Goal: Information Seeking & Learning: Learn about a topic

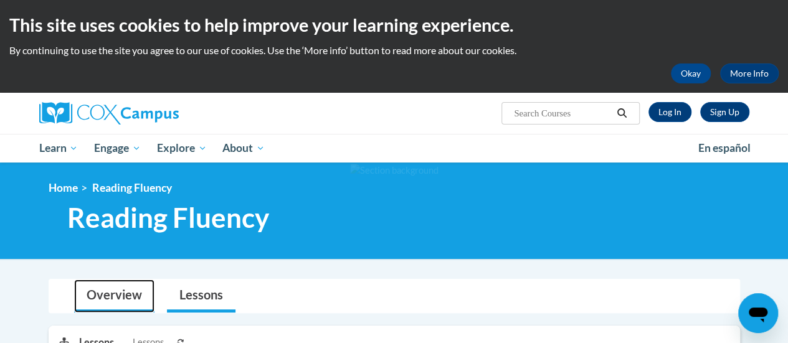
click at [107, 294] on link "Overview" at bounding box center [114, 296] width 80 height 33
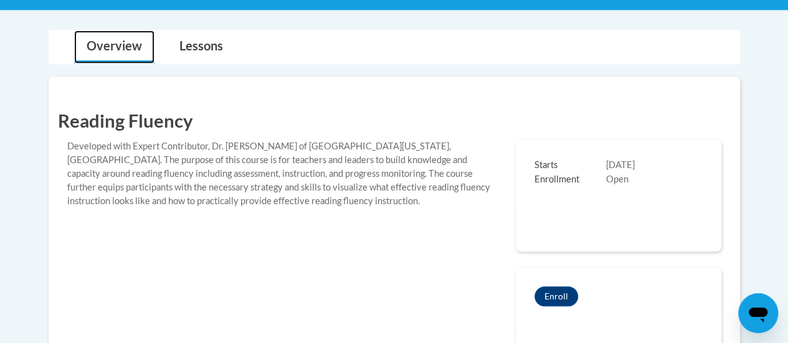
scroll to position [62, 0]
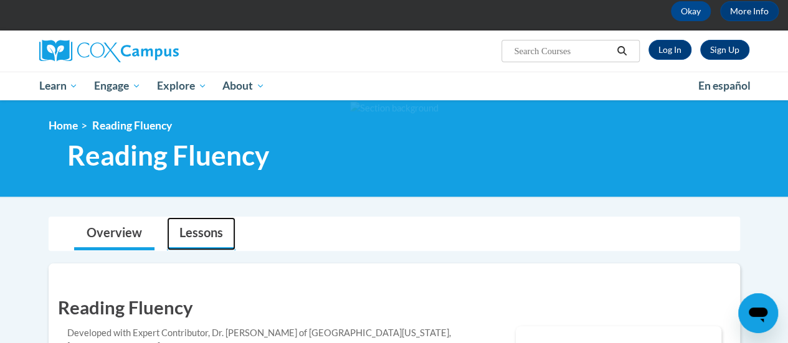
click at [206, 236] on link "Lessons" at bounding box center [201, 234] width 69 height 33
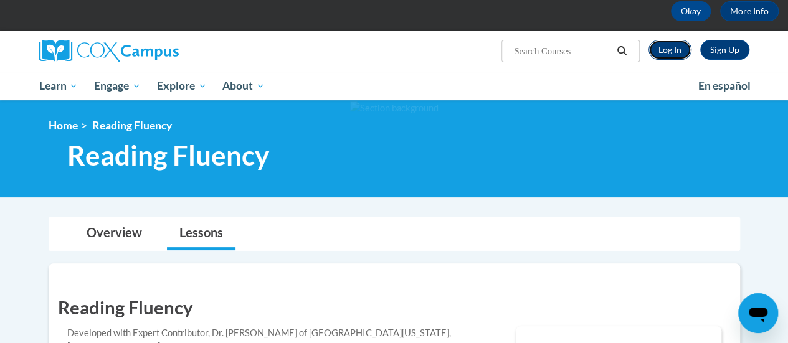
click at [677, 42] on link "Log In" at bounding box center [670, 50] width 43 height 20
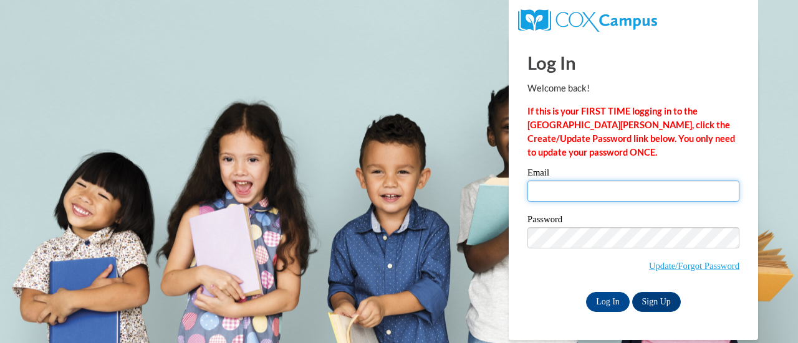
click at [608, 194] on input "Email" at bounding box center [633, 191] width 212 height 21
type input "Mark.Stevens@gcpsk12.org"
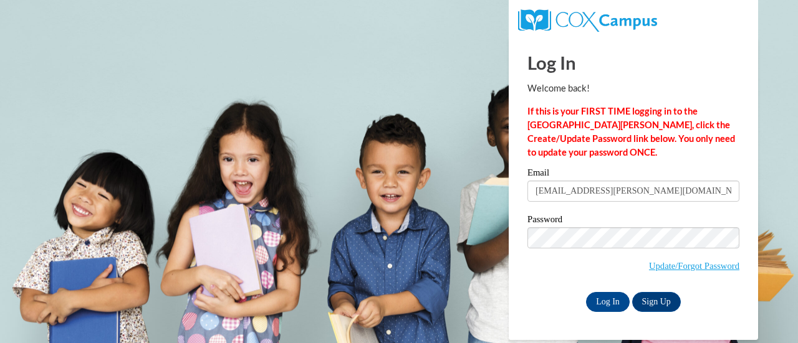
click at [585, 186] on input "Mark.Stevens@gcpsk12.org" at bounding box center [633, 191] width 212 height 21
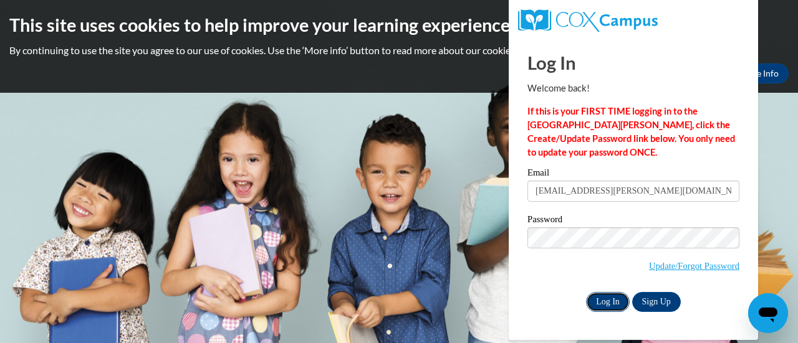
click at [610, 310] on input "Log In" at bounding box center [608, 302] width 44 height 20
click at [609, 305] on input "Log In" at bounding box center [608, 302] width 44 height 20
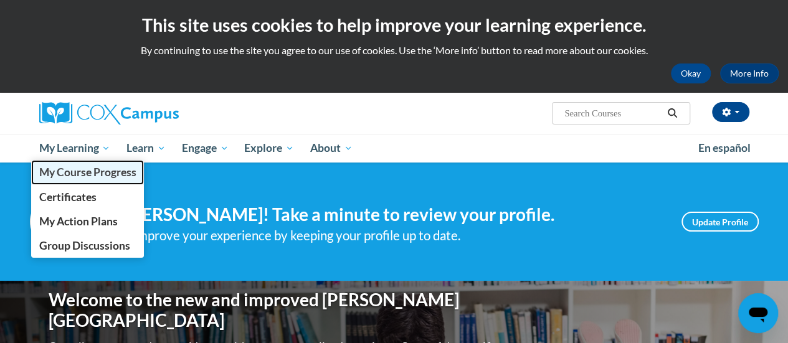
click at [90, 173] on span "My Course Progress" at bounding box center [87, 172] width 97 height 13
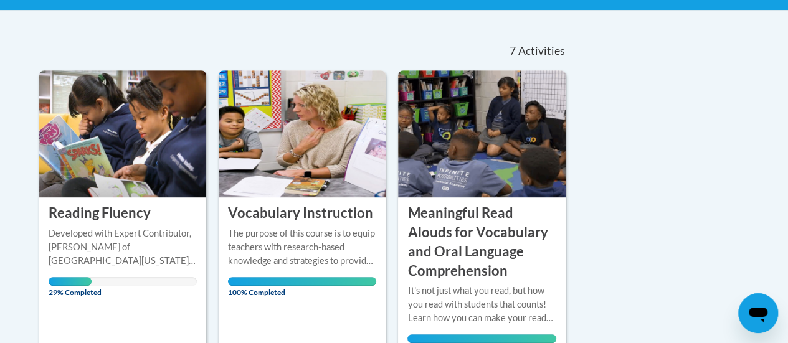
scroll to position [312, 0]
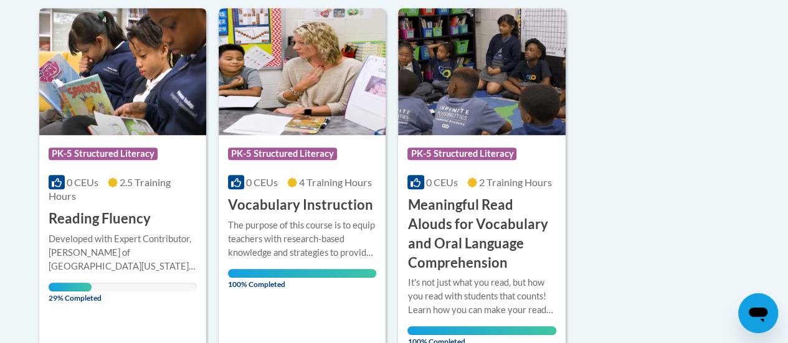
click at [99, 215] on h3 "Reading Fluency" at bounding box center [100, 218] width 102 height 19
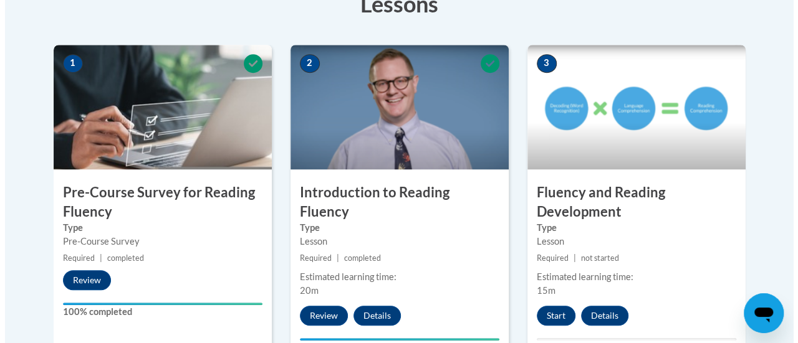
scroll to position [436, 0]
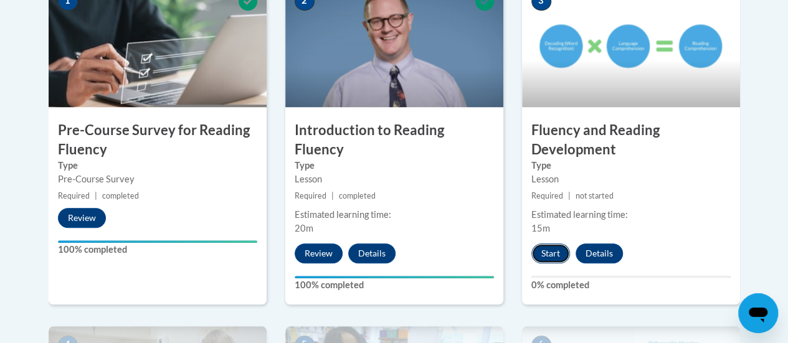
click at [555, 257] on button "Start" at bounding box center [551, 254] width 39 height 20
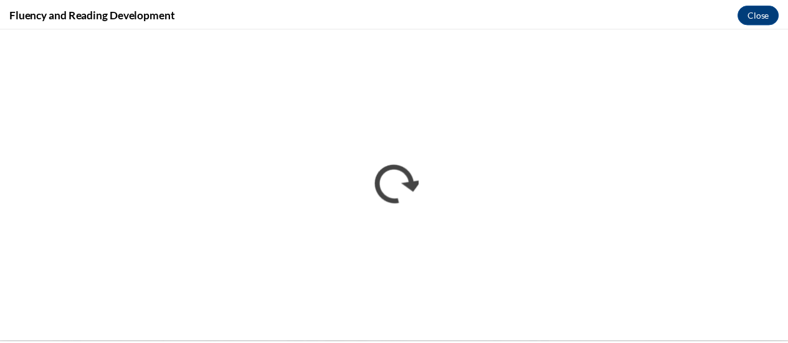
scroll to position [0, 0]
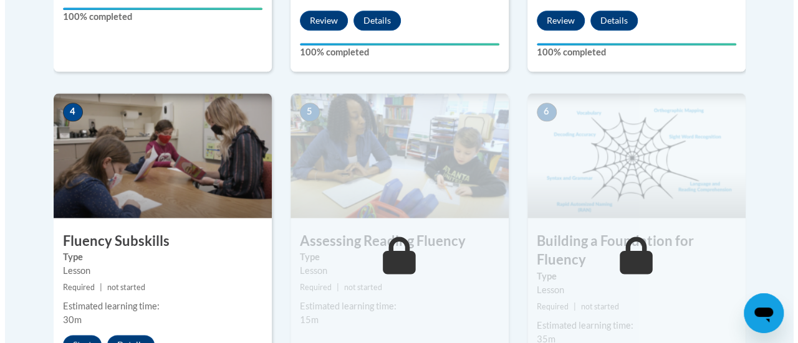
scroll to position [732, 0]
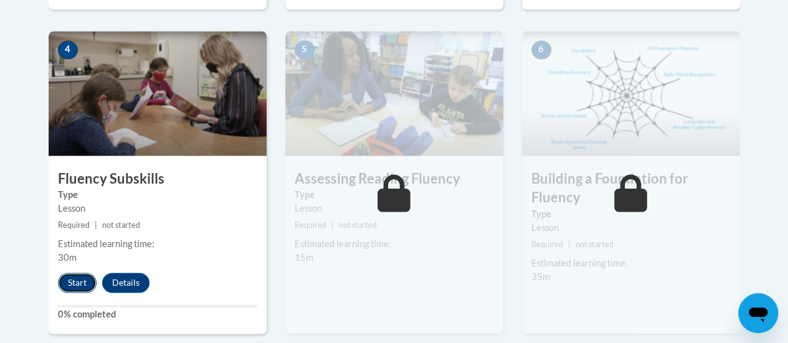
click at [77, 286] on button "Start" at bounding box center [77, 283] width 39 height 20
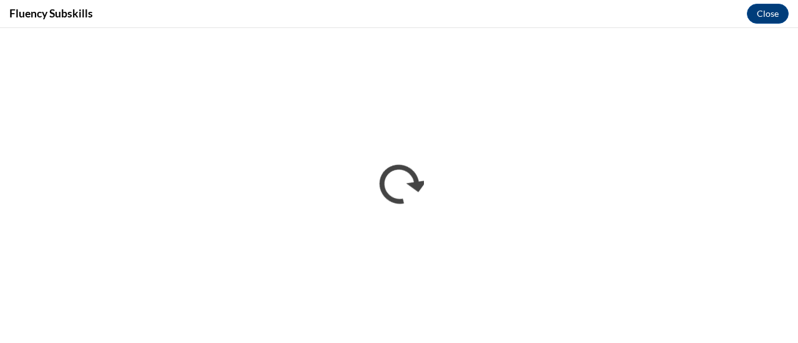
scroll to position [0, 0]
